Goal: Obtain resource: Download file/media

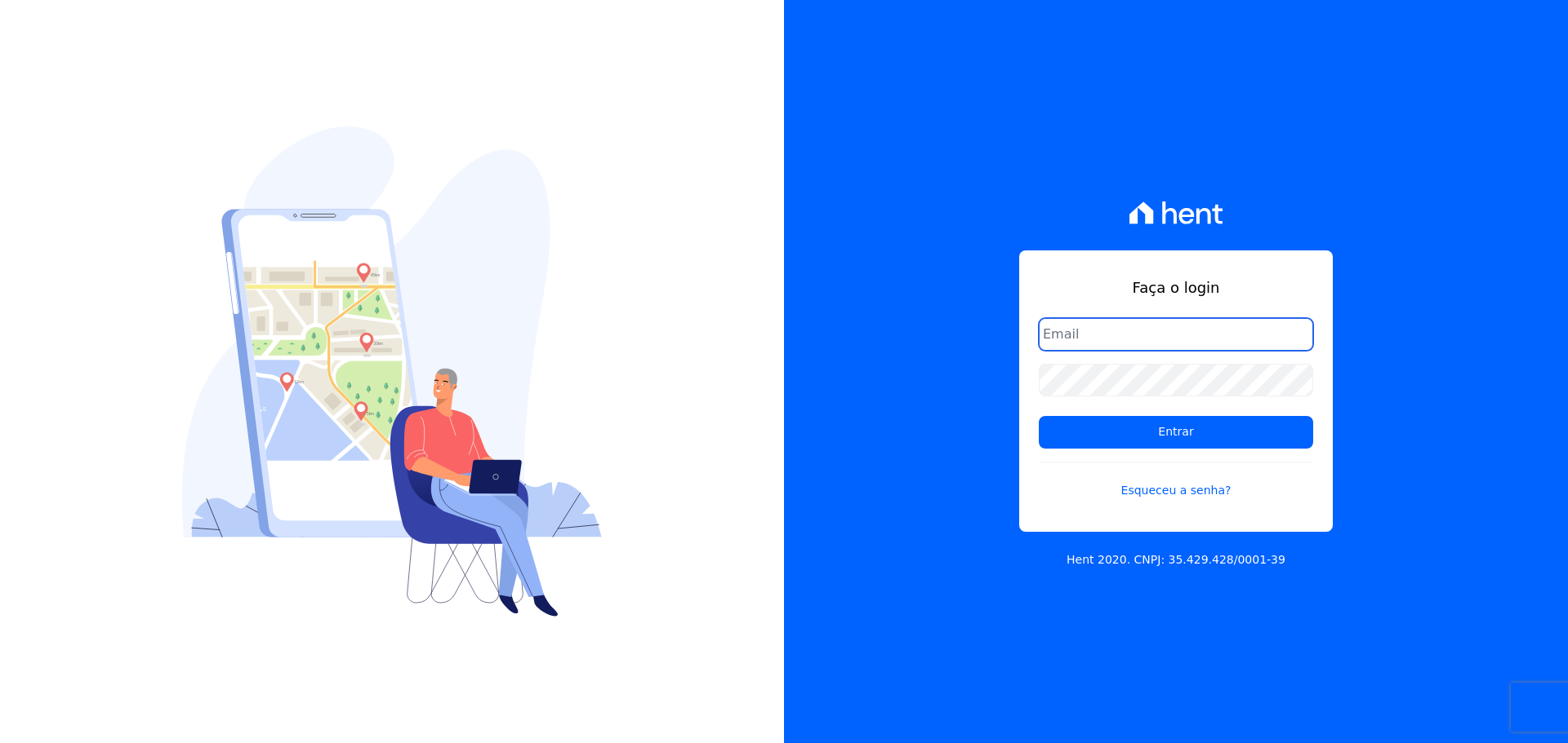
click at [1132, 344] on input "email" at bounding box center [1176, 335] width 275 height 33
type input "[PERSON_NAME][EMAIL_ADDRESS][DOMAIN_NAME]"
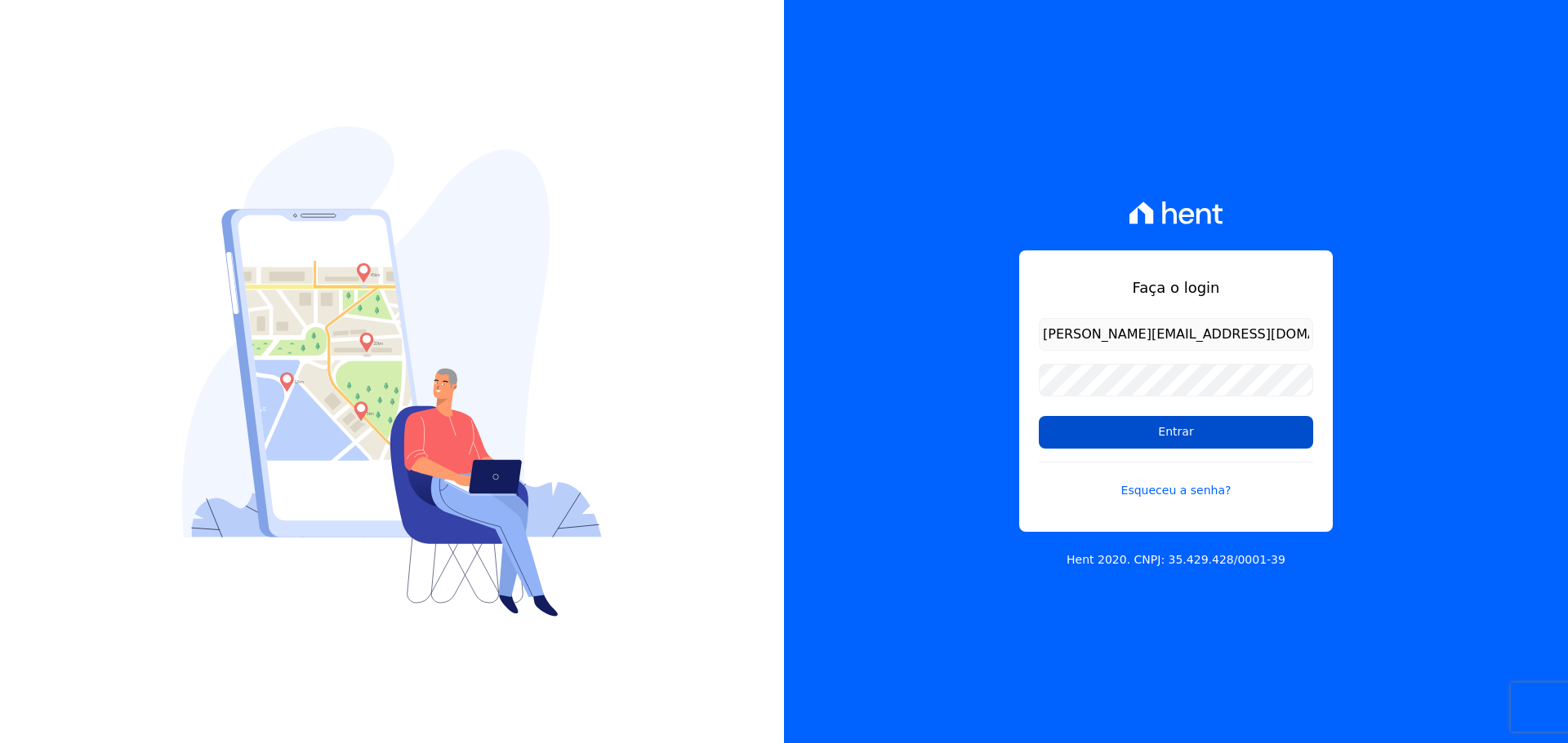
click at [1106, 433] on input "Entrar" at bounding box center [1176, 432] width 275 height 33
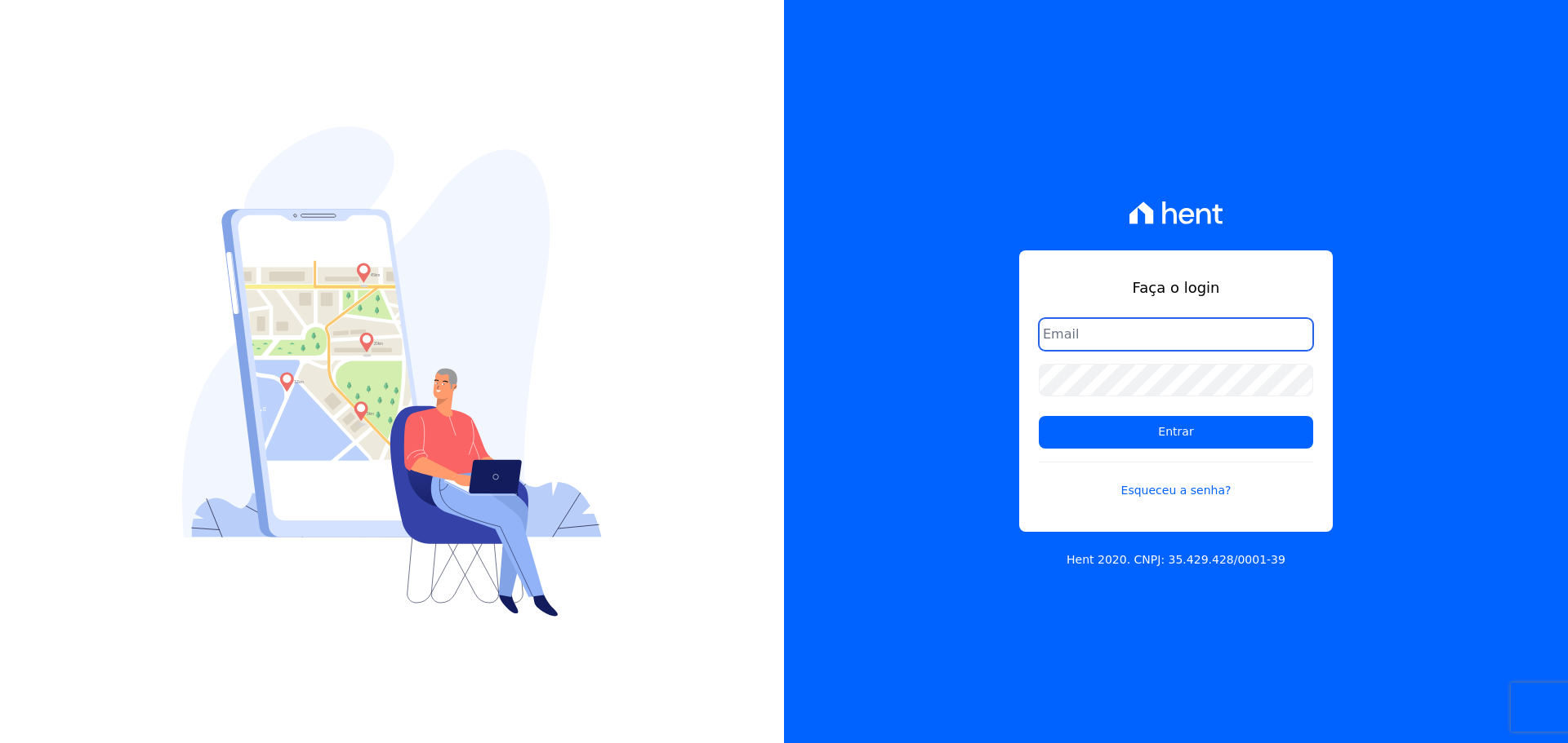
click at [1085, 324] on input "email" at bounding box center [1176, 335] width 275 height 33
type input "[PERSON_NAME][EMAIL_ADDRESS][DOMAIN_NAME]"
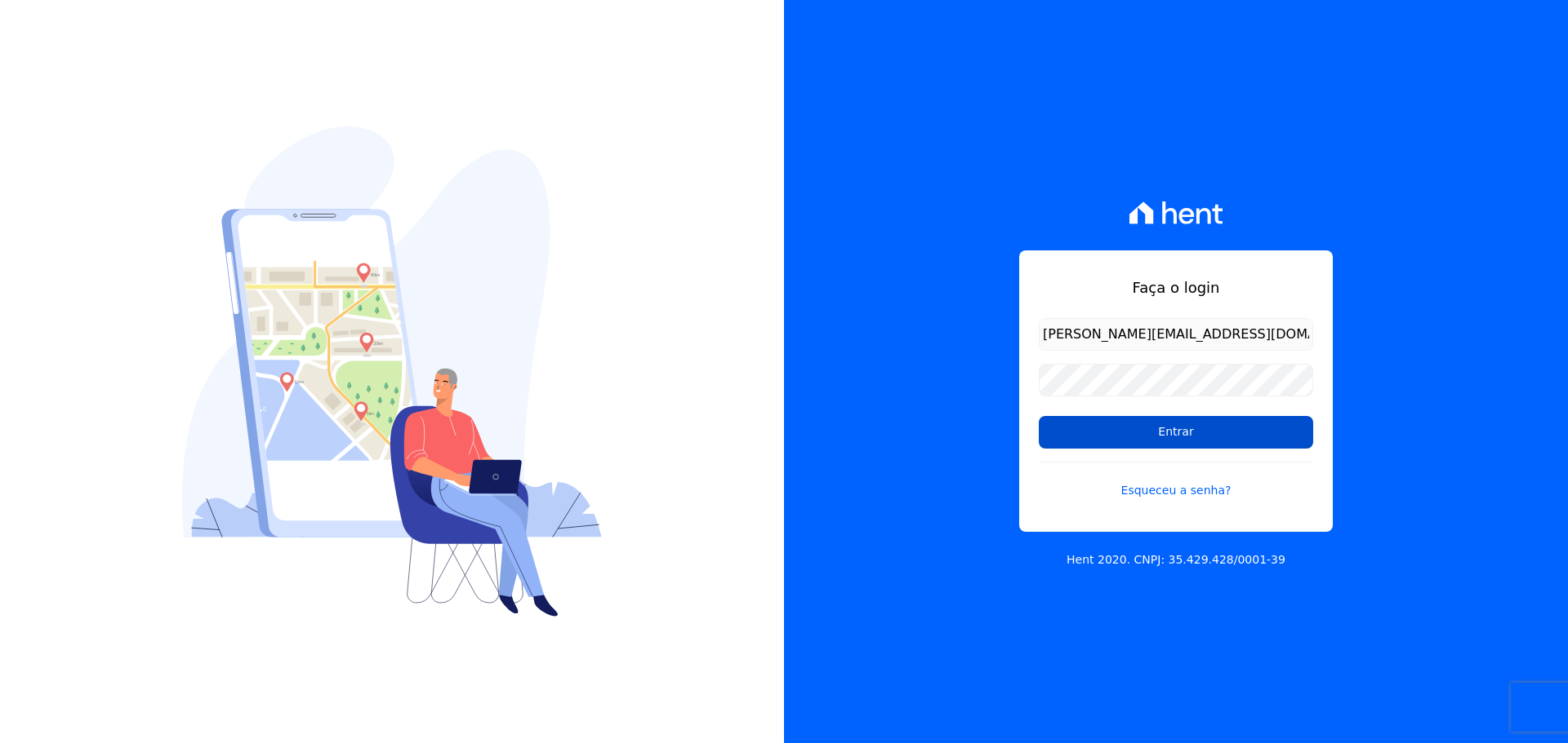
click at [1114, 437] on input "Entrar" at bounding box center [1176, 432] width 275 height 33
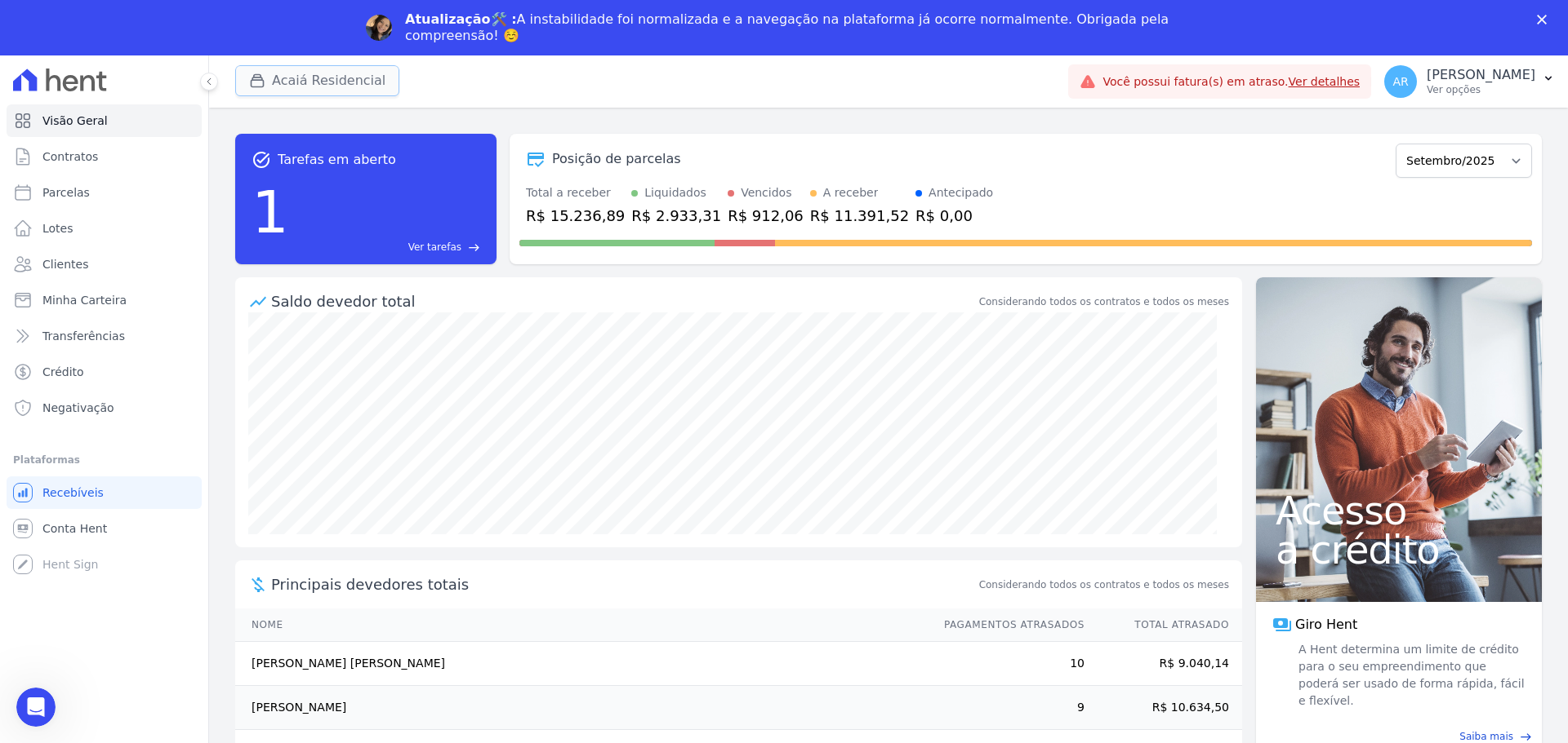
click at [329, 80] on button "Acaiá Residencial" at bounding box center [317, 81] width 164 height 31
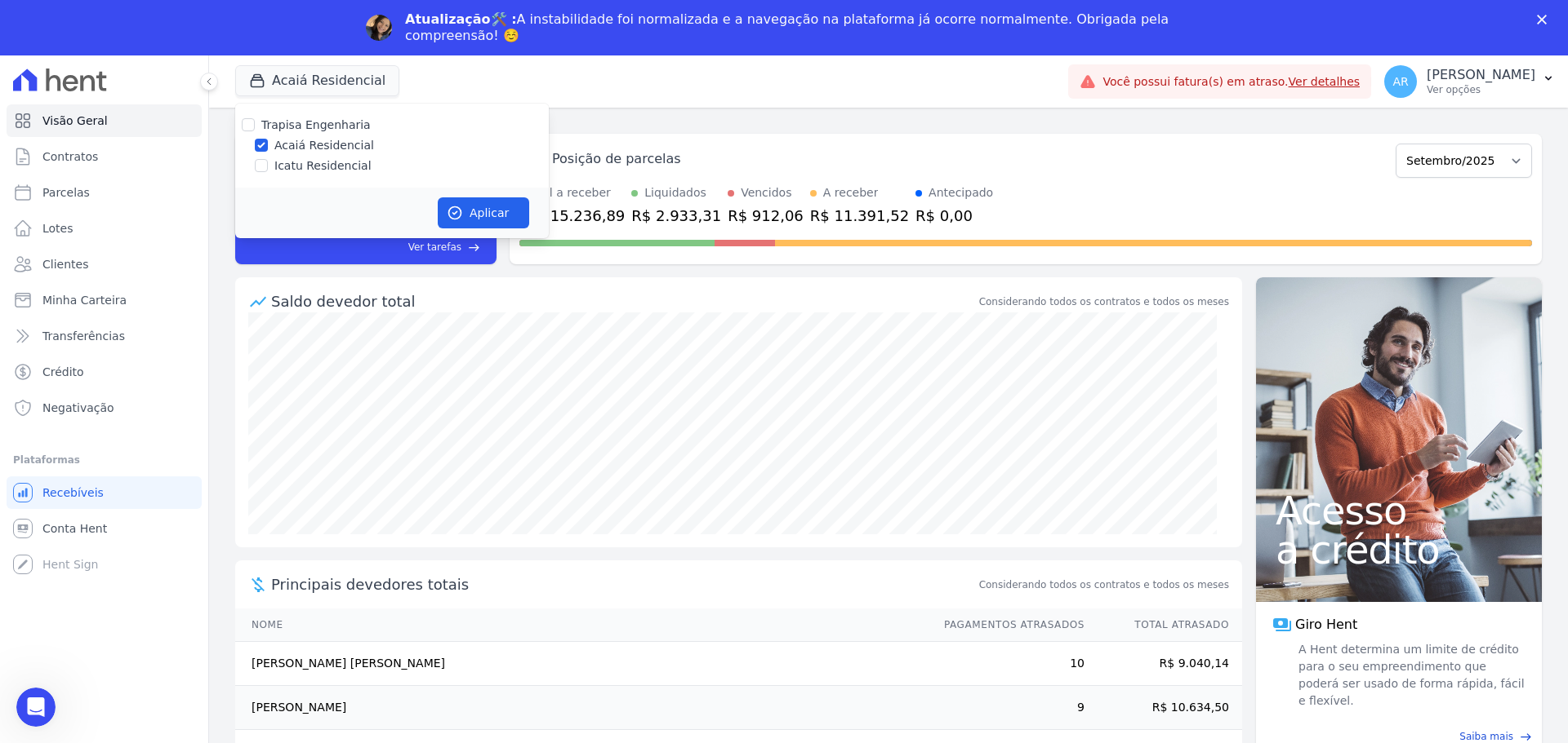
click at [290, 166] on label "Icatu Residencial" at bounding box center [323, 166] width 98 height 17
click at [268, 166] on input "Icatu Residencial" at bounding box center [261, 166] width 13 height 13
checkbox input "true"
click at [505, 218] on button "Aplicar" at bounding box center [483, 213] width 91 height 31
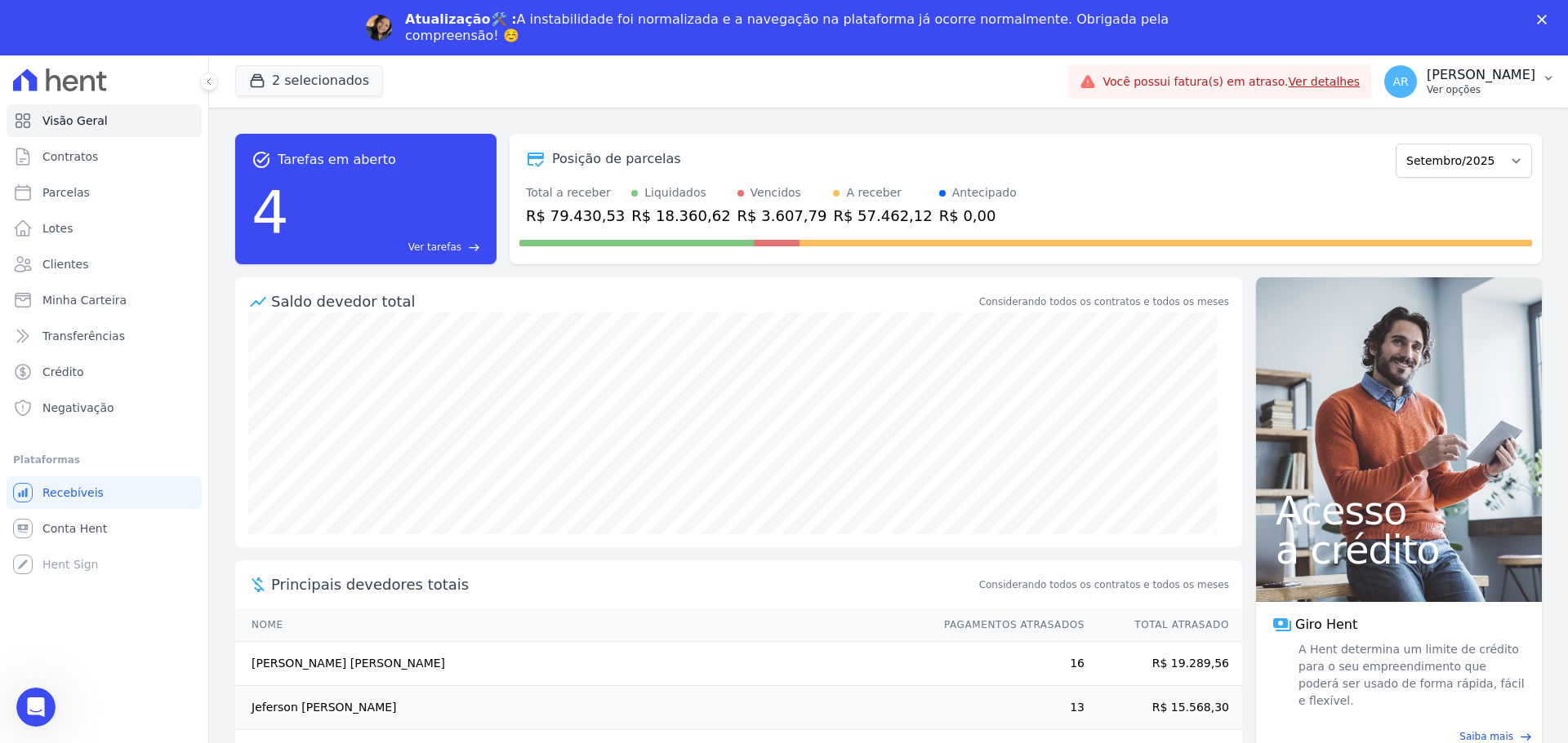
click at [1431, 80] on p "Alexandre Rodrigues" at bounding box center [1480, 75] width 109 height 16
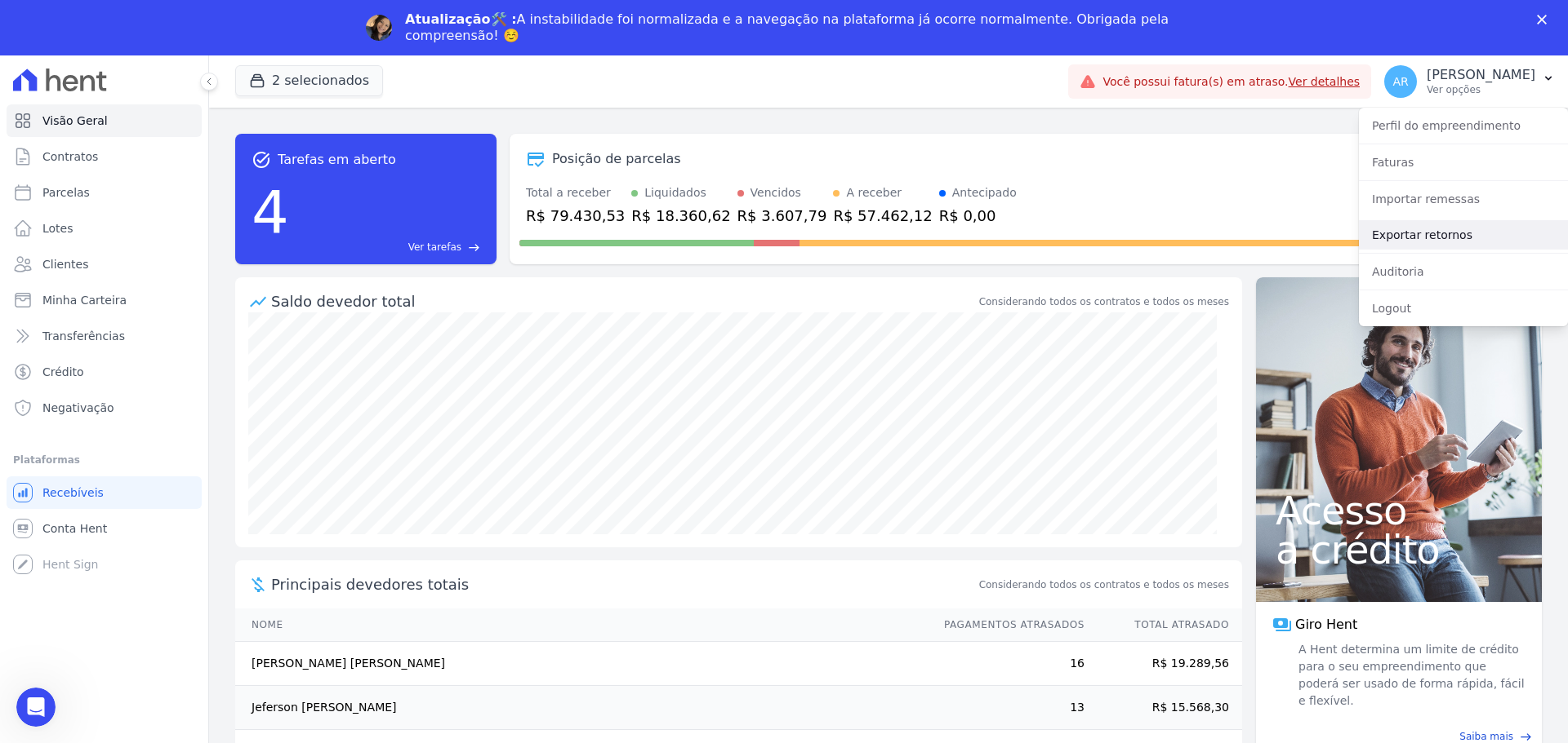
click at [1414, 230] on link "Exportar retornos" at bounding box center [1462, 235] width 209 height 29
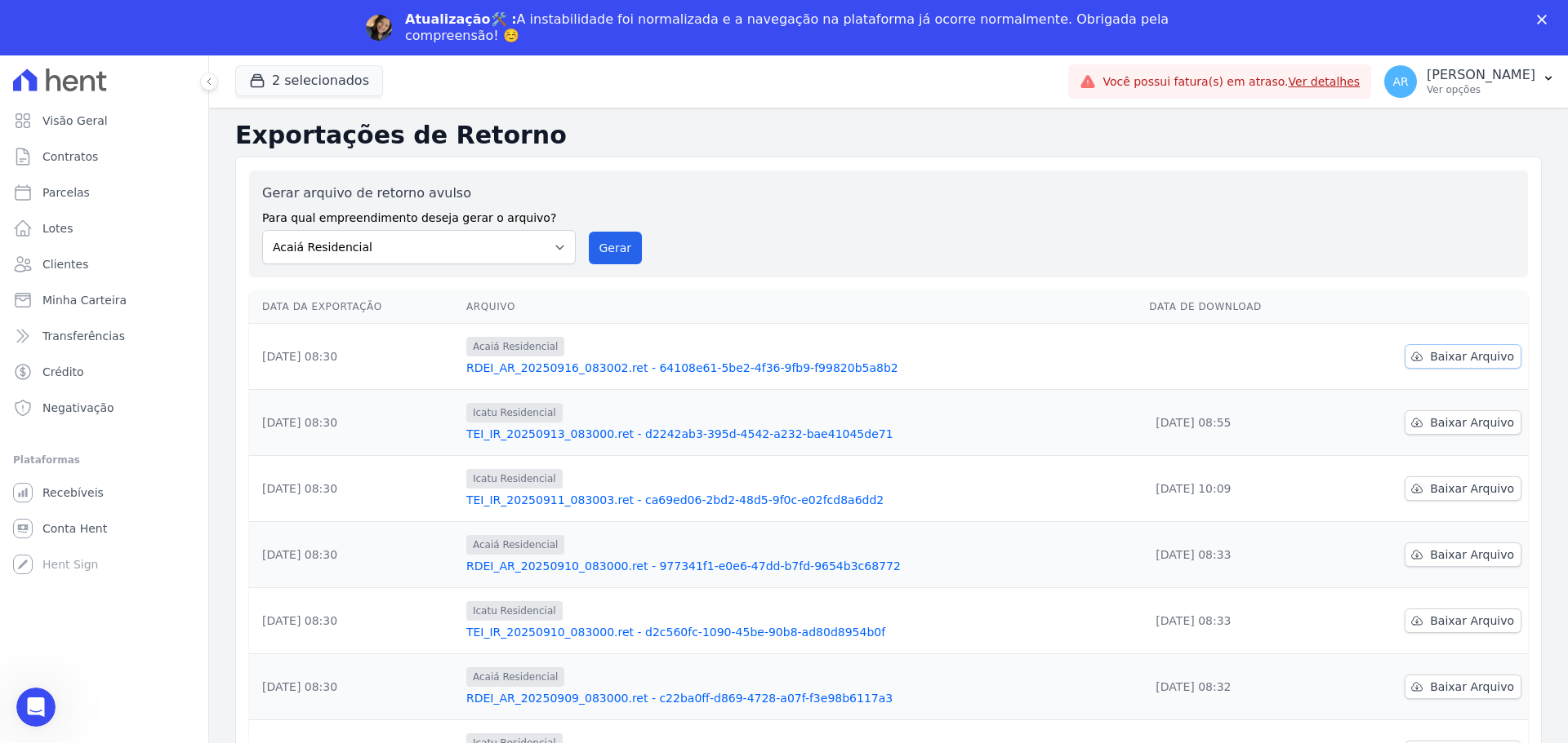
click at [1422, 356] on link "Baixar Arquivo" at bounding box center [1463, 356] width 117 height 25
